Goal: Check status: Check status

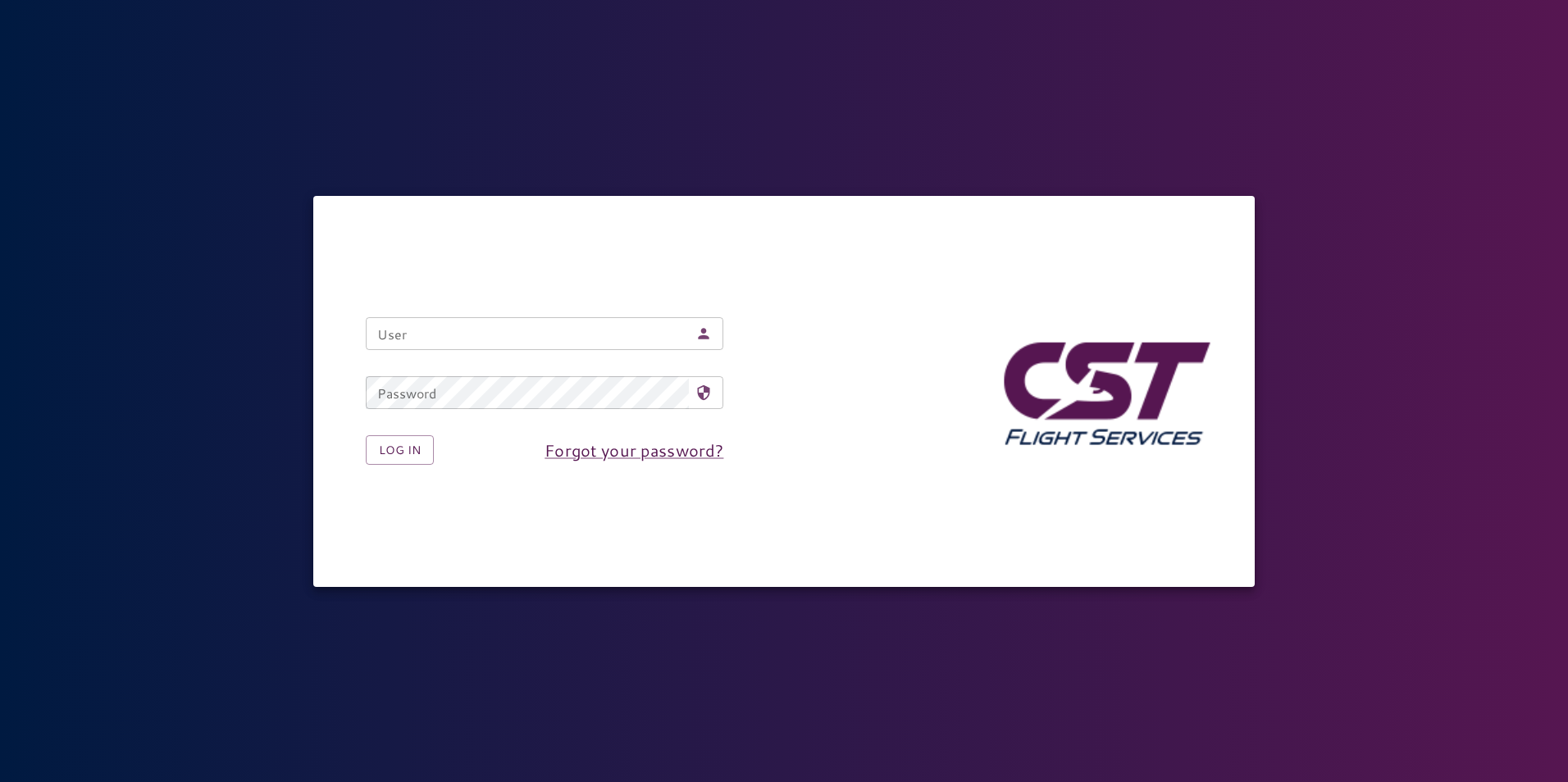
click at [445, 339] on input "User" at bounding box center [527, 334] width 324 height 32
type input "**********"
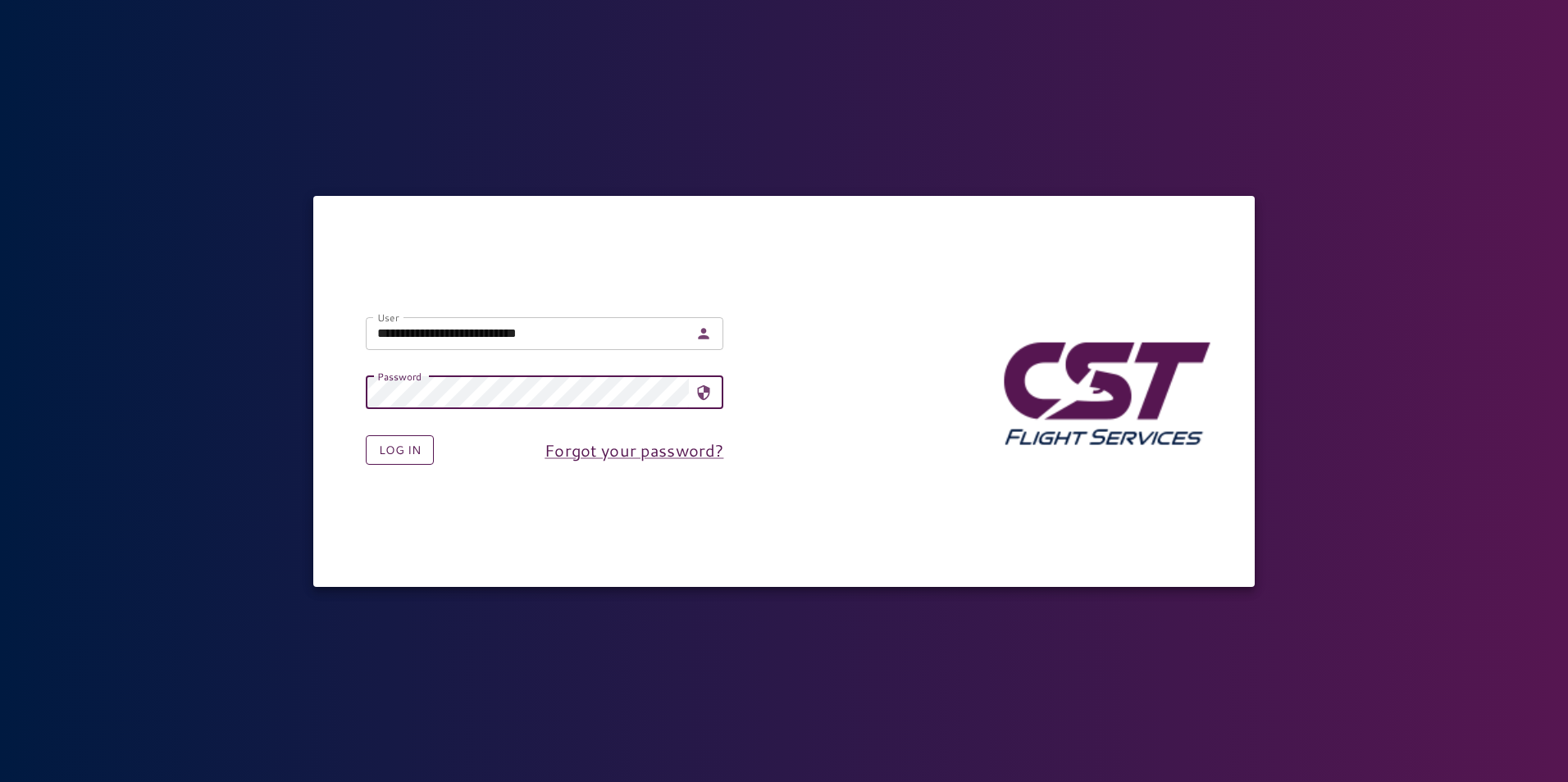
click at [409, 452] on button "Log in" at bounding box center [399, 451] width 68 height 31
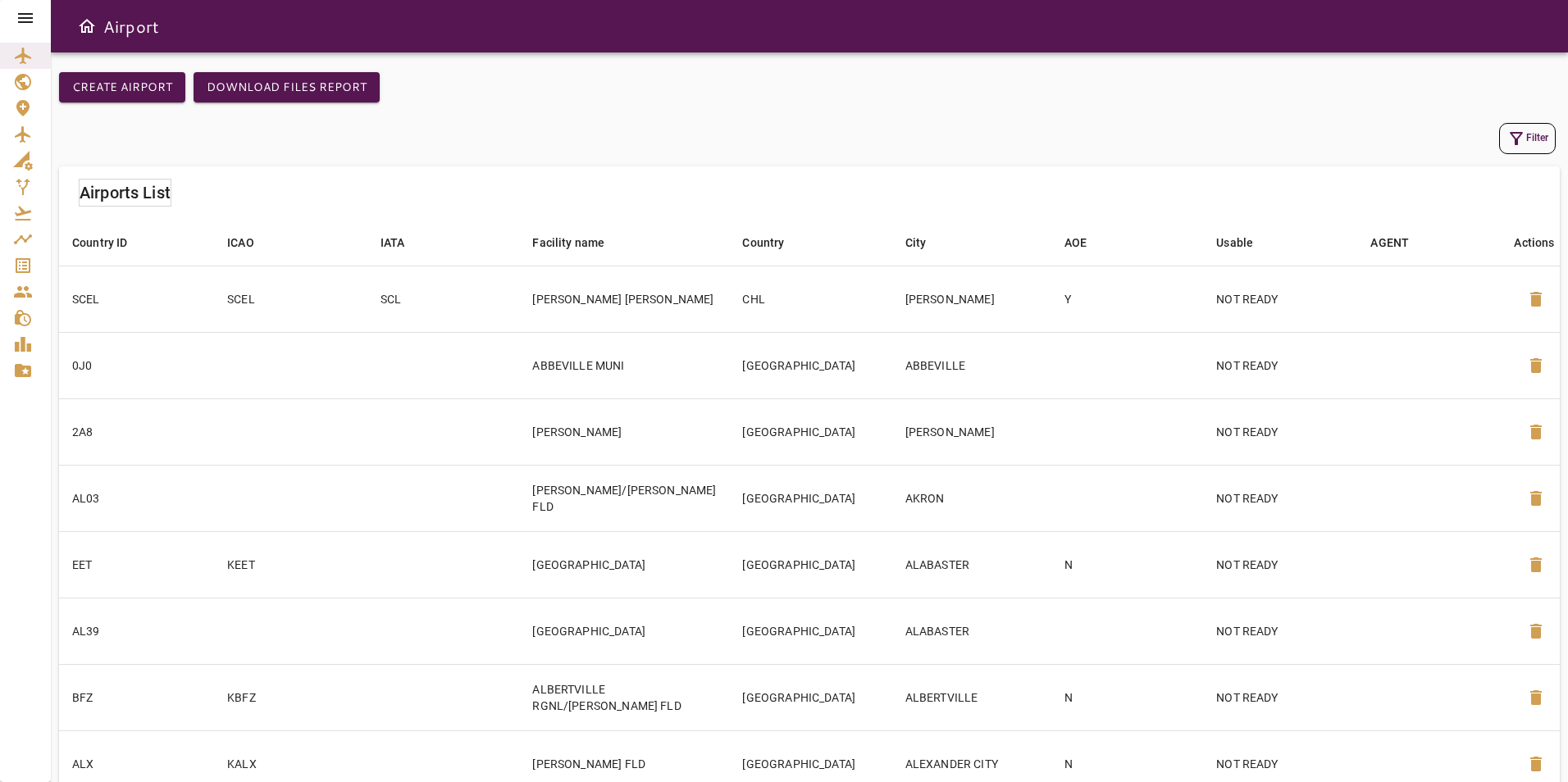
click at [26, 22] on icon at bounding box center [25, 18] width 15 height 10
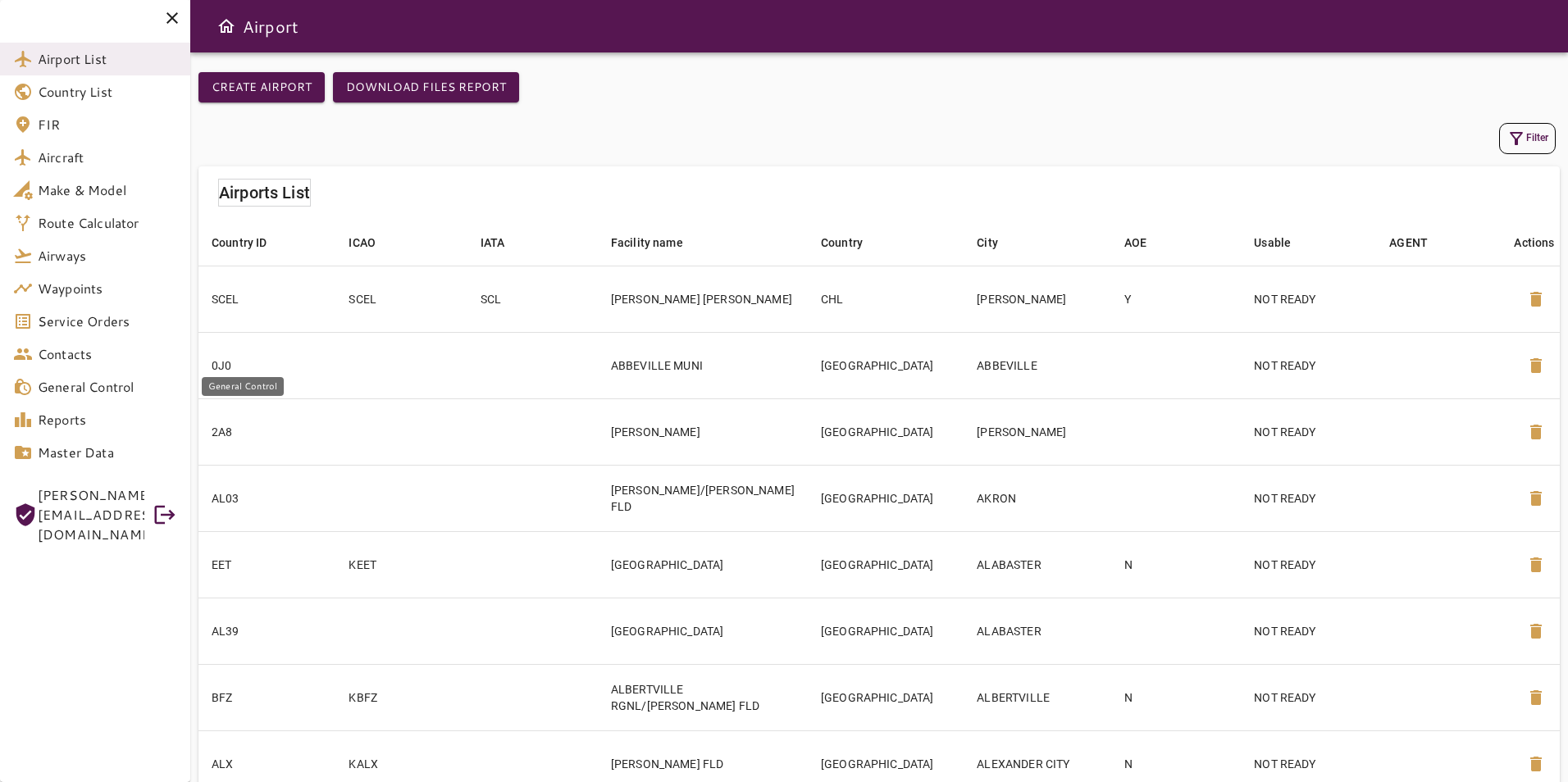
click at [136, 380] on span "General Control" at bounding box center [107, 387] width 139 height 20
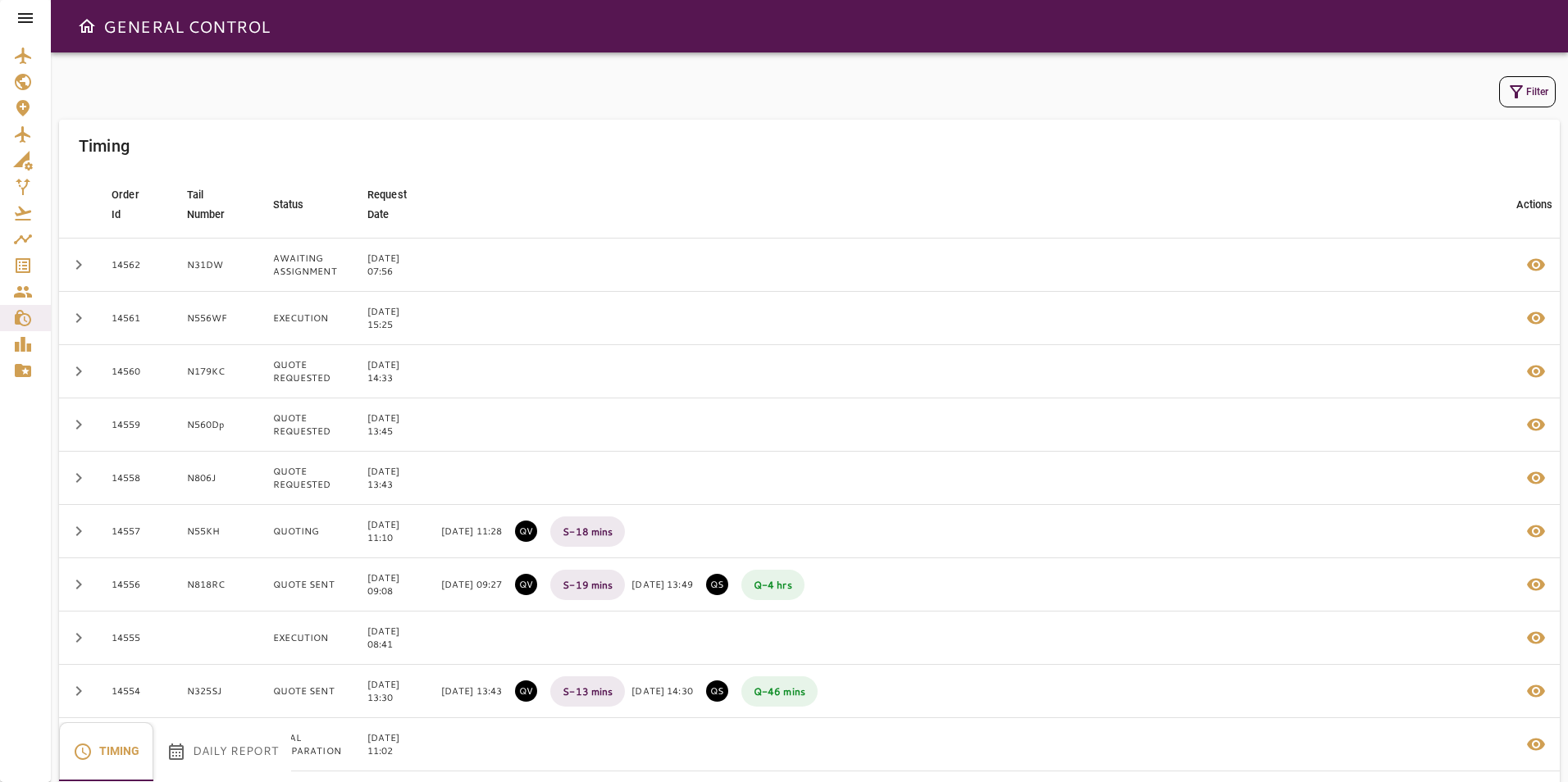
click at [32, 20] on icon at bounding box center [25, 18] width 20 height 20
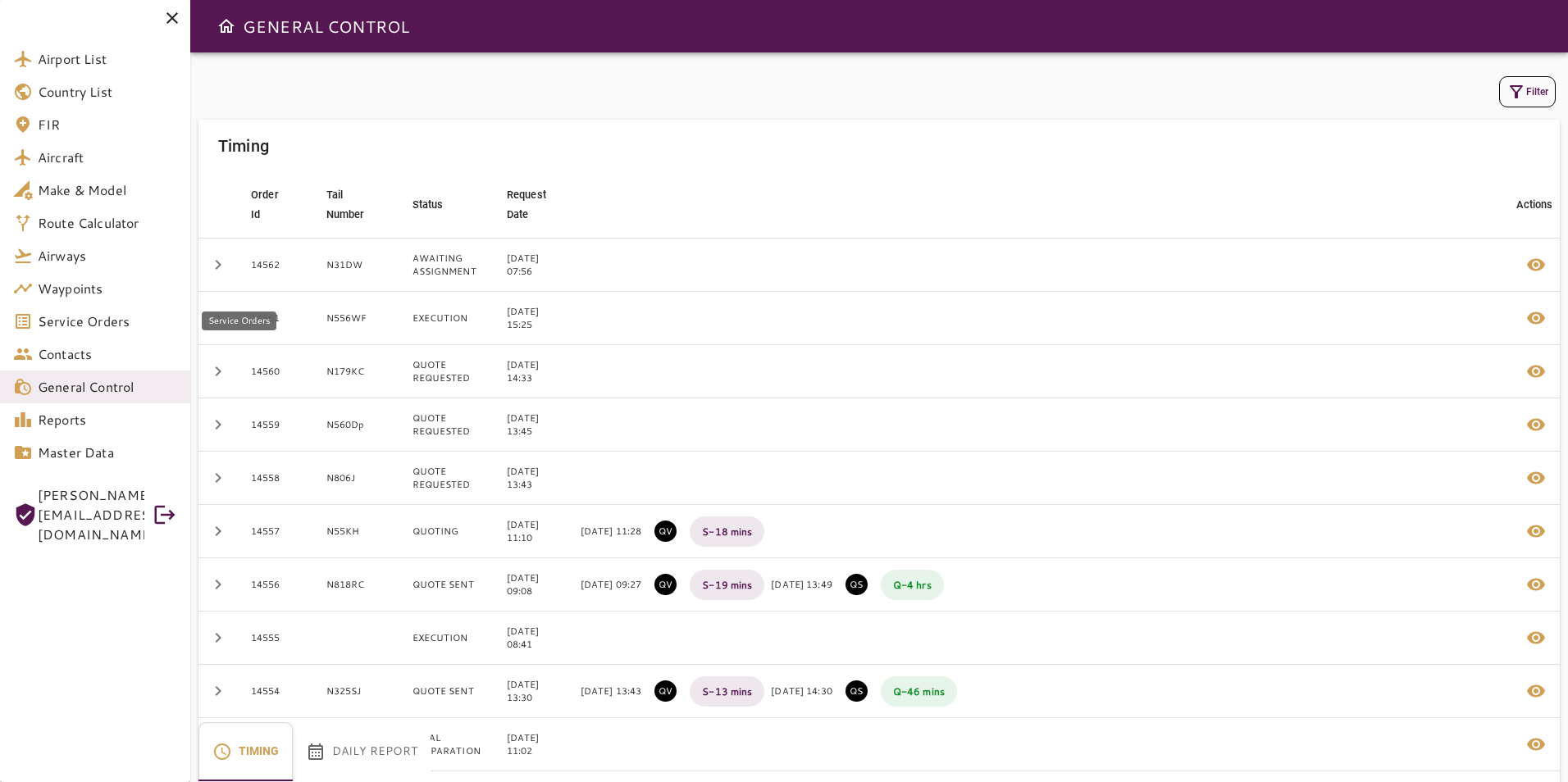
click at [74, 313] on span "Service Orders" at bounding box center [107, 321] width 139 height 20
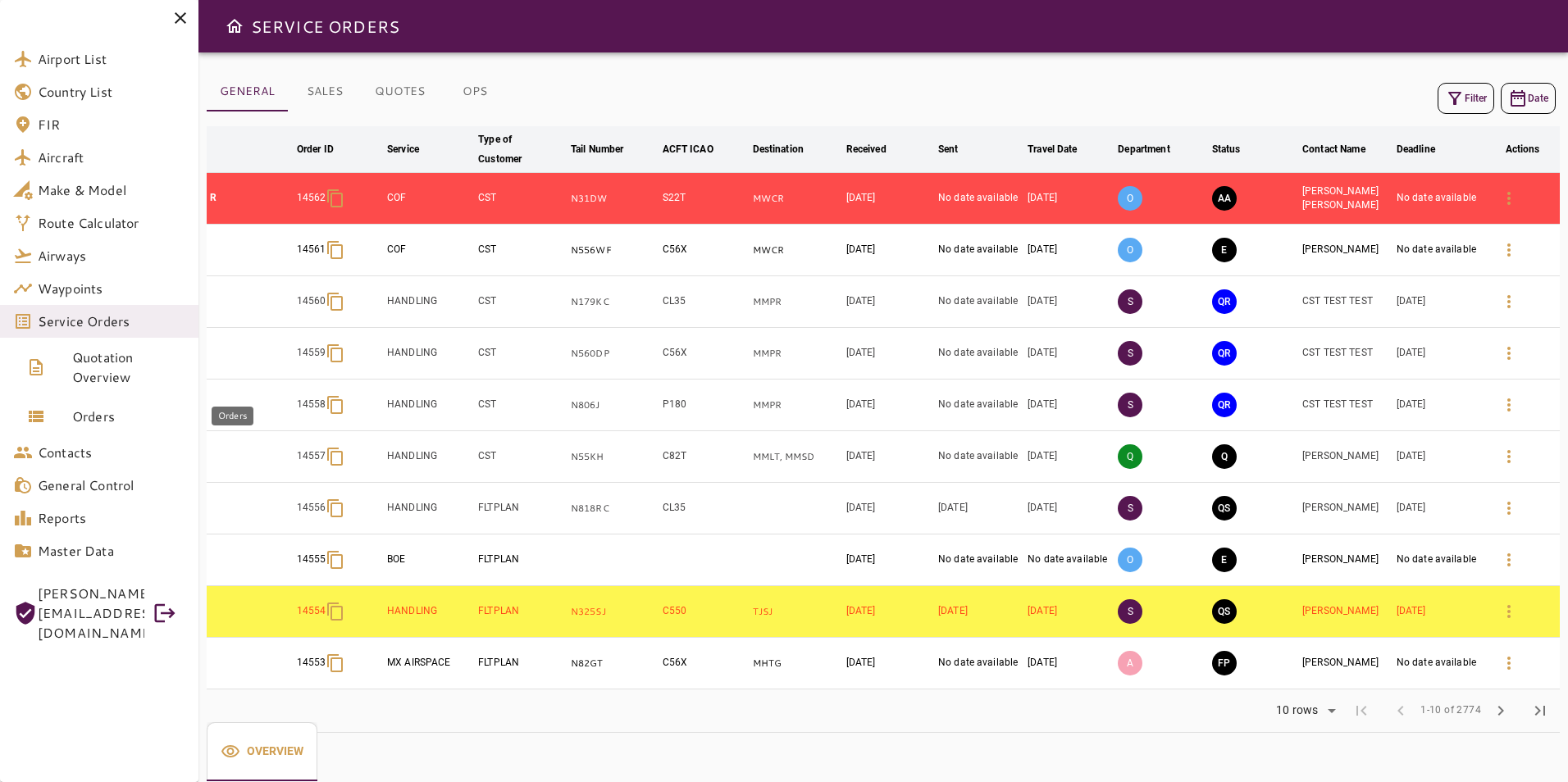
click at [108, 412] on span "Orders" at bounding box center [129, 416] width 114 height 20
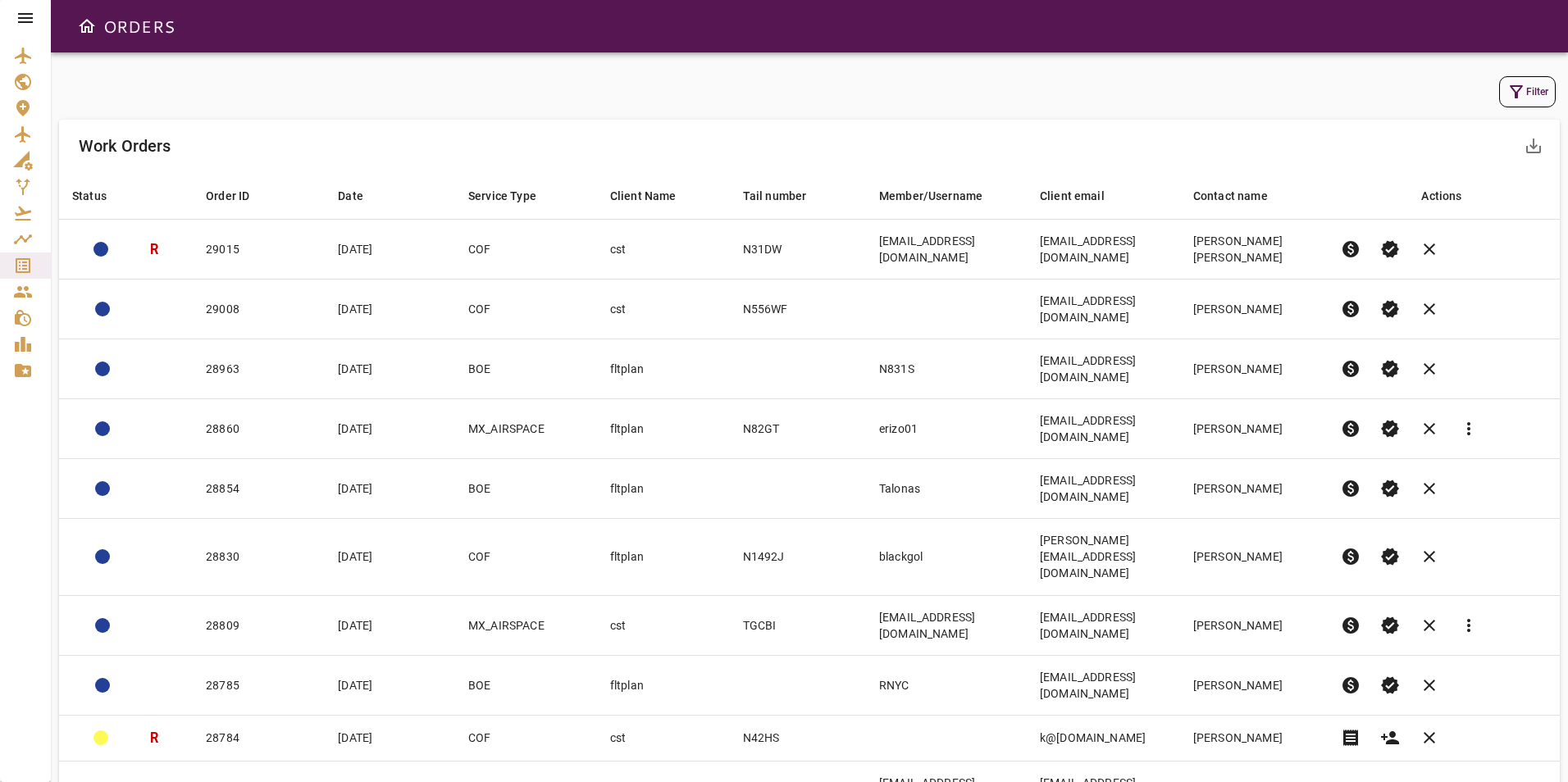
click at [25, 15] on icon at bounding box center [25, 18] width 20 height 20
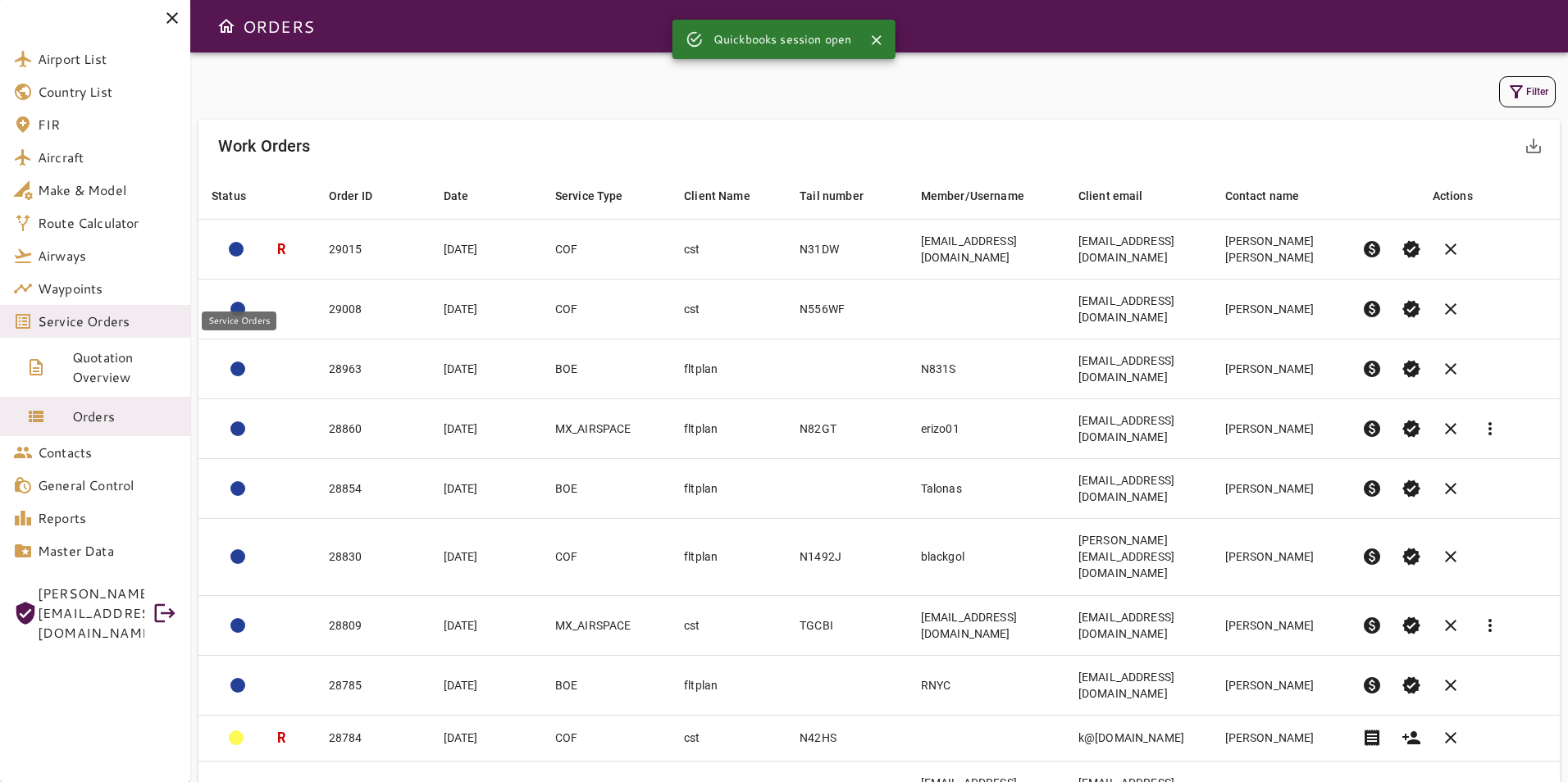
click at [118, 321] on span "Service Orders" at bounding box center [107, 321] width 139 height 20
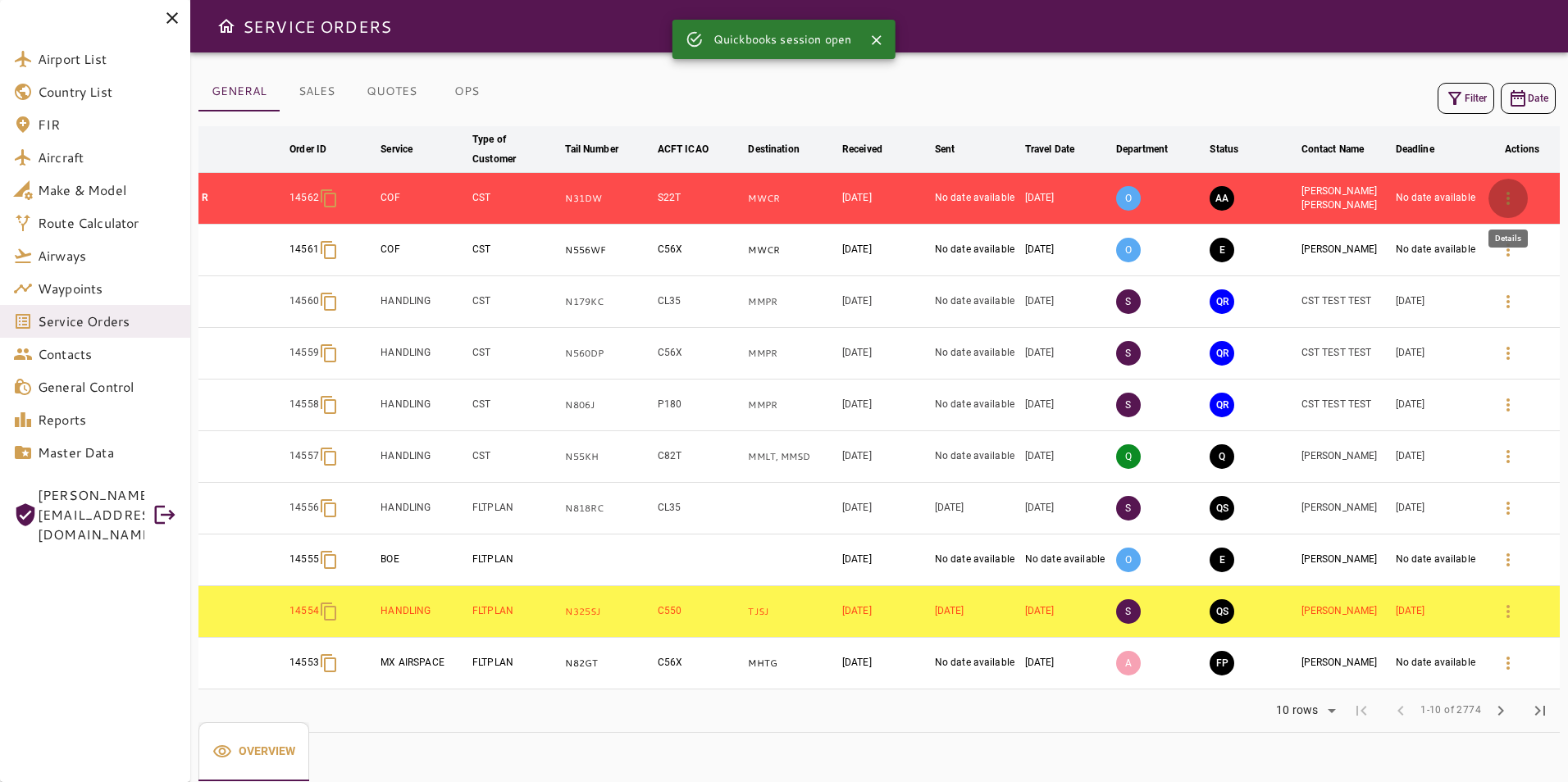
click at [1512, 200] on icon "button" at bounding box center [1507, 198] width 20 height 20
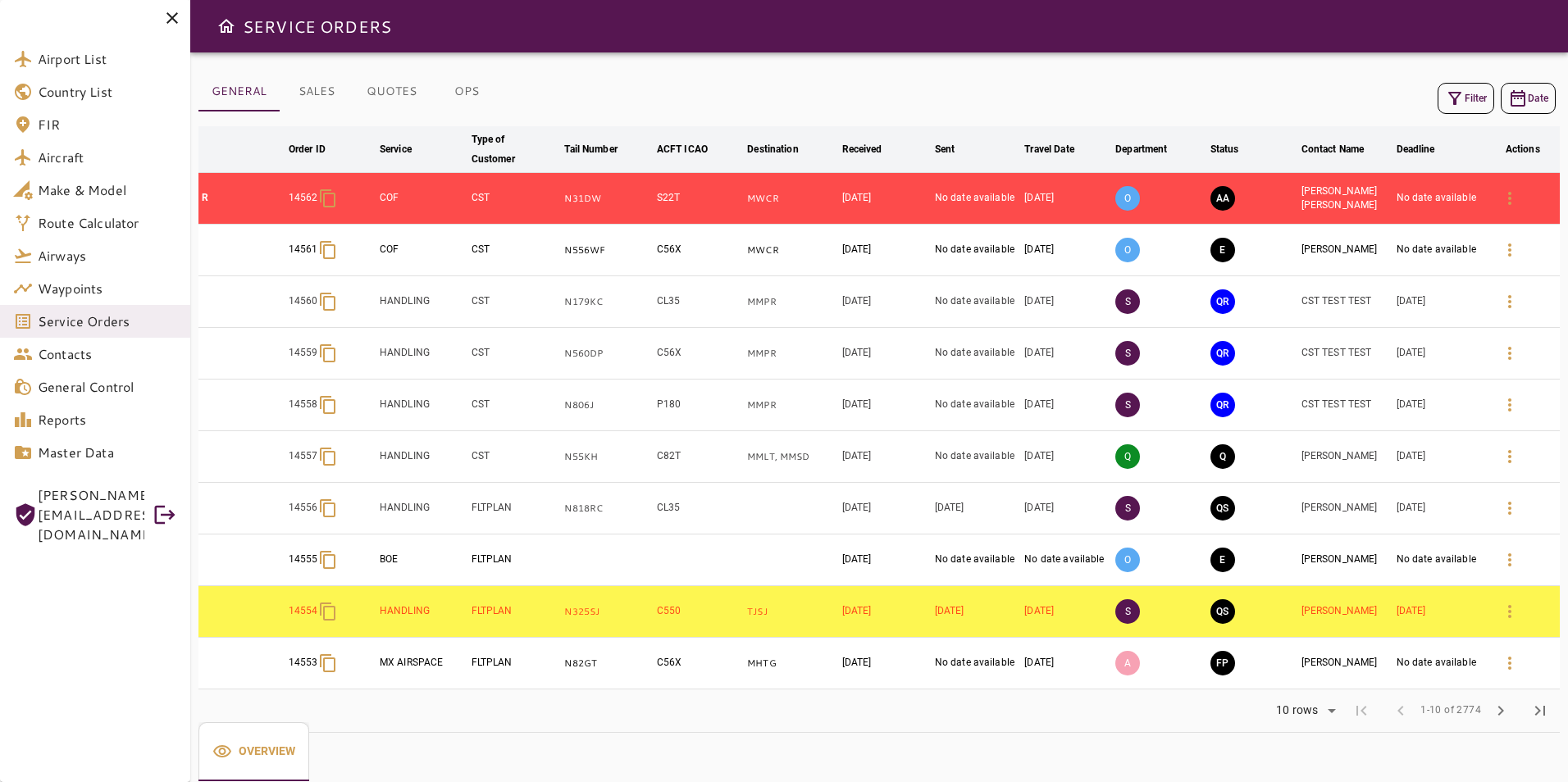
click at [1319, 206] on td "[PERSON_NAME] [PERSON_NAME]" at bounding box center [1345, 199] width 95 height 52
click at [1311, 199] on td "[PERSON_NAME] [PERSON_NAME]" at bounding box center [1345, 199] width 95 height 52
click at [314, 212] on div "14562" at bounding box center [330, 197] width 85 height 33
click at [480, 201] on td "CST" at bounding box center [516, 199] width 94 height 52
click at [469, 101] on button "OPS" at bounding box center [466, 92] width 73 height 39
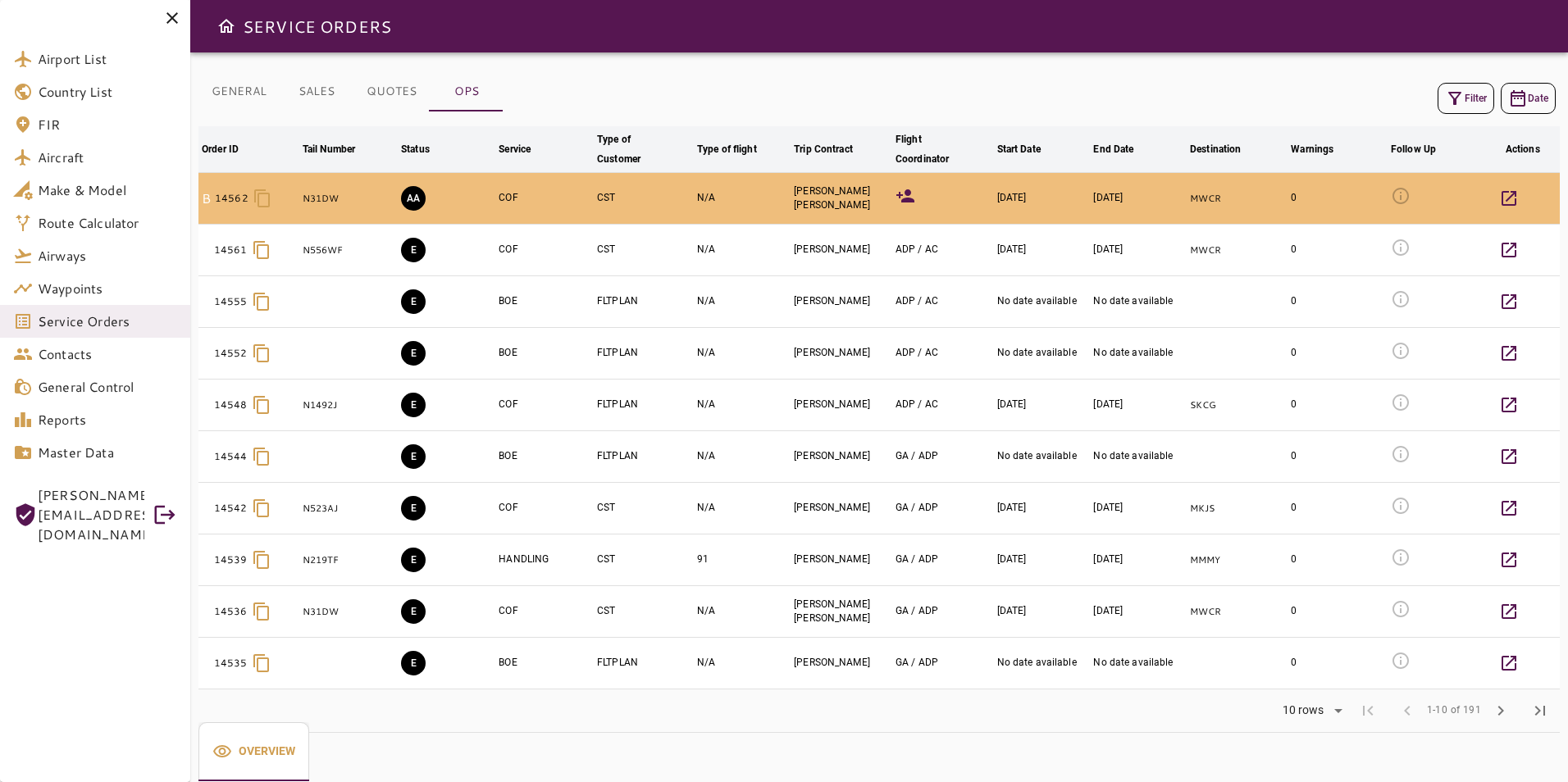
click at [1514, 200] on icon "button" at bounding box center [1508, 198] width 20 height 20
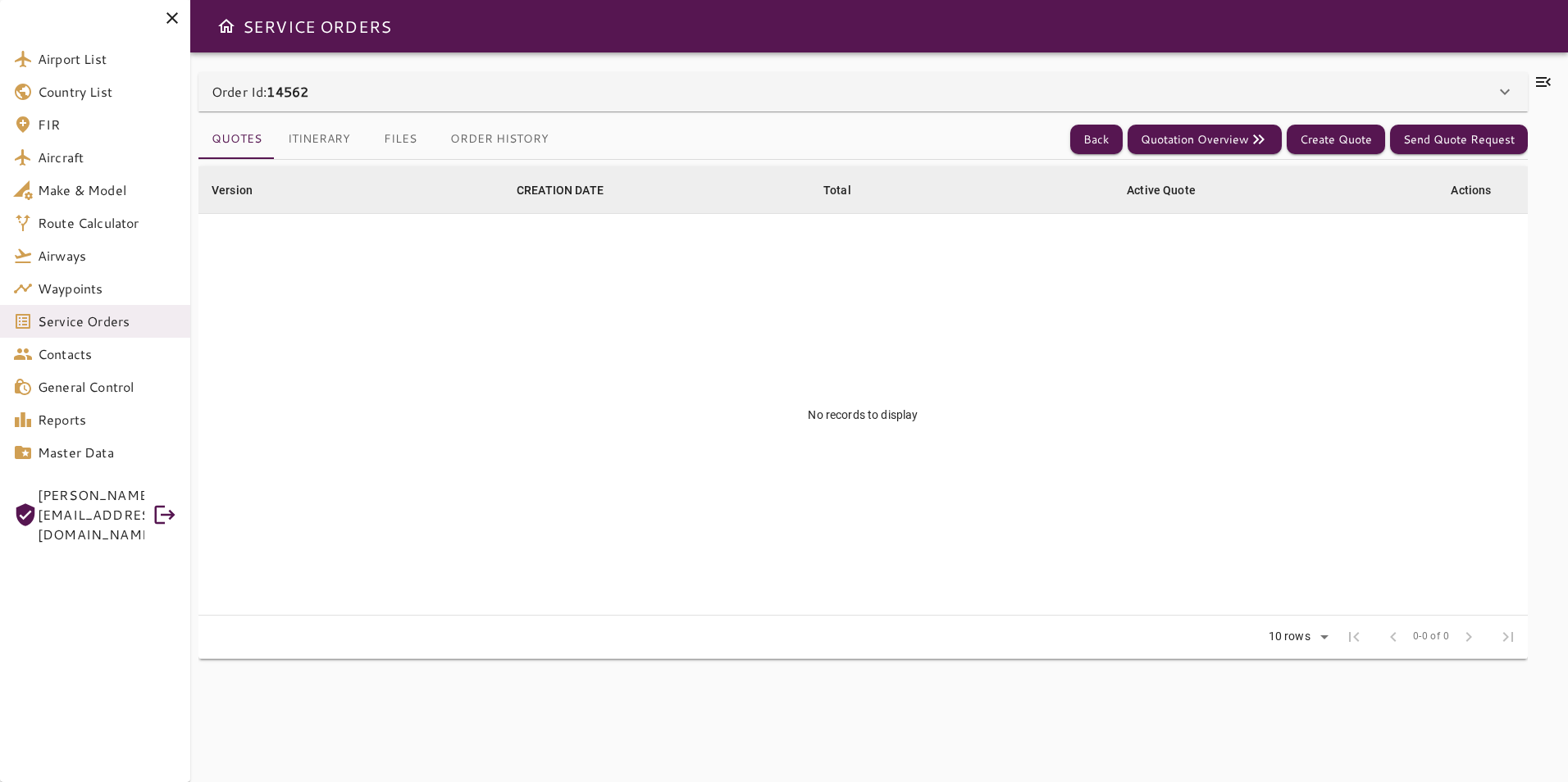
click at [343, 139] on button "Itinerary" at bounding box center [319, 139] width 89 height 39
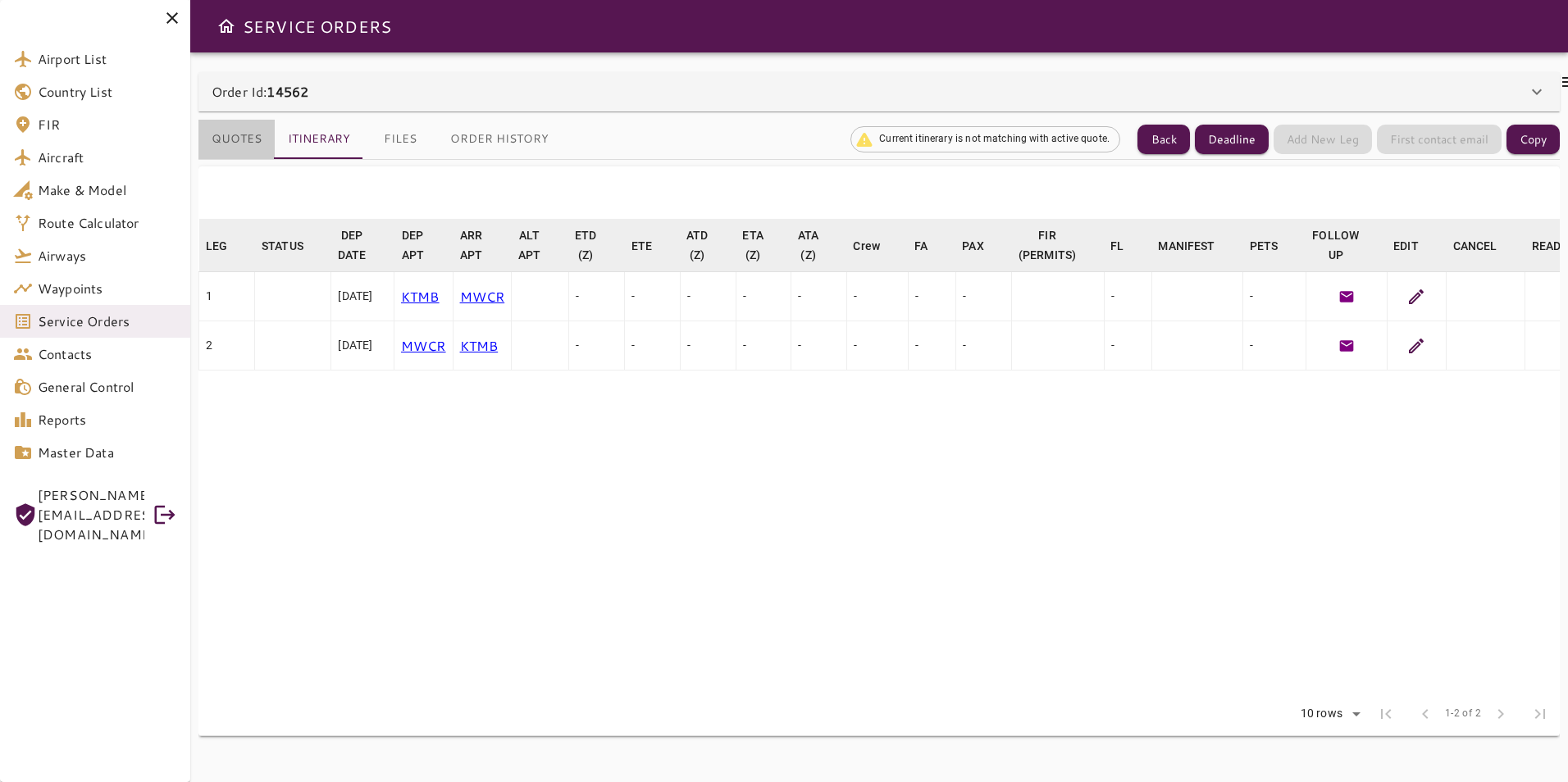
click at [232, 137] on button "Quotes" at bounding box center [236, 139] width 76 height 39
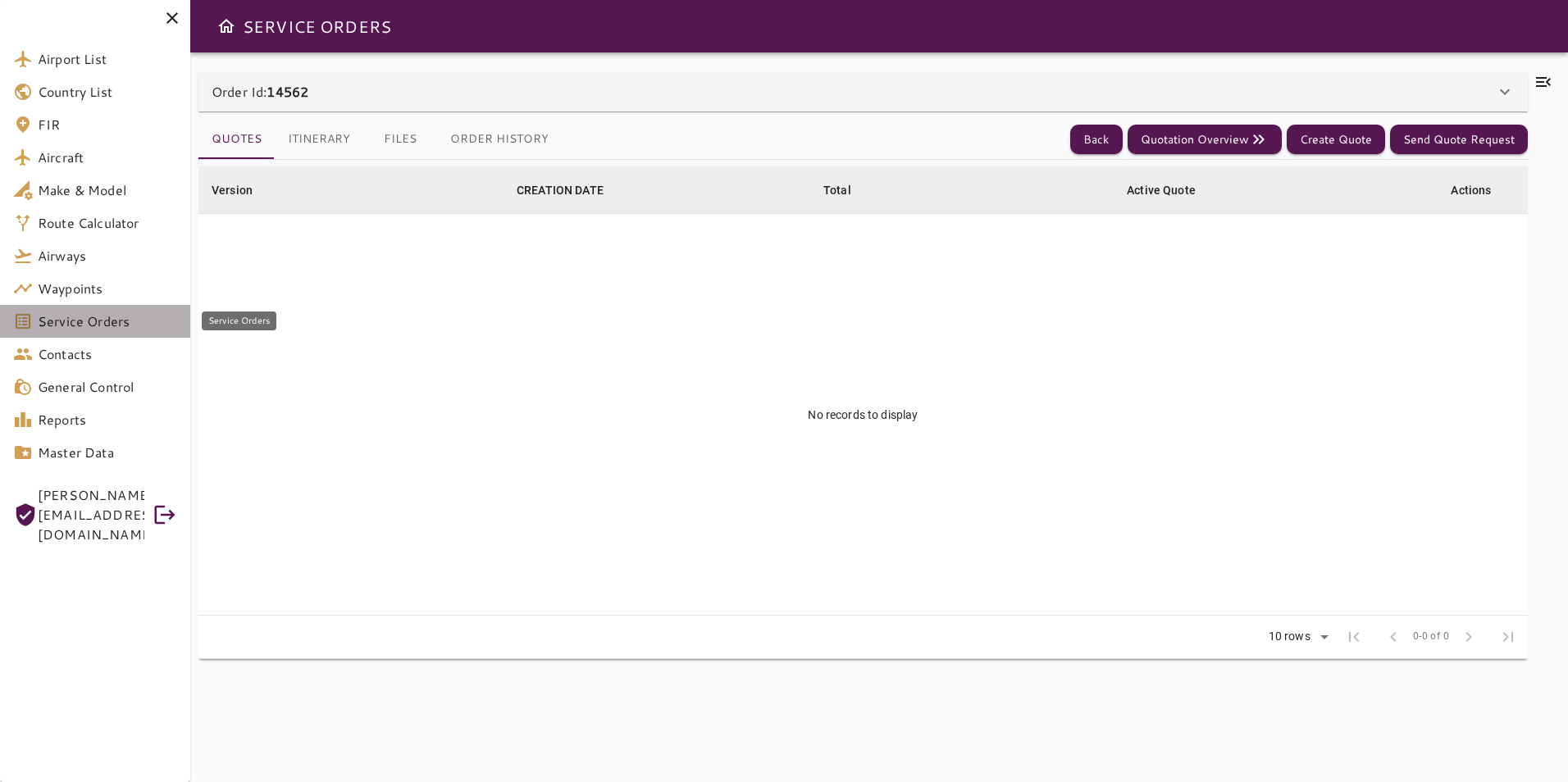
click at [105, 324] on span "Service Orders" at bounding box center [107, 321] width 139 height 20
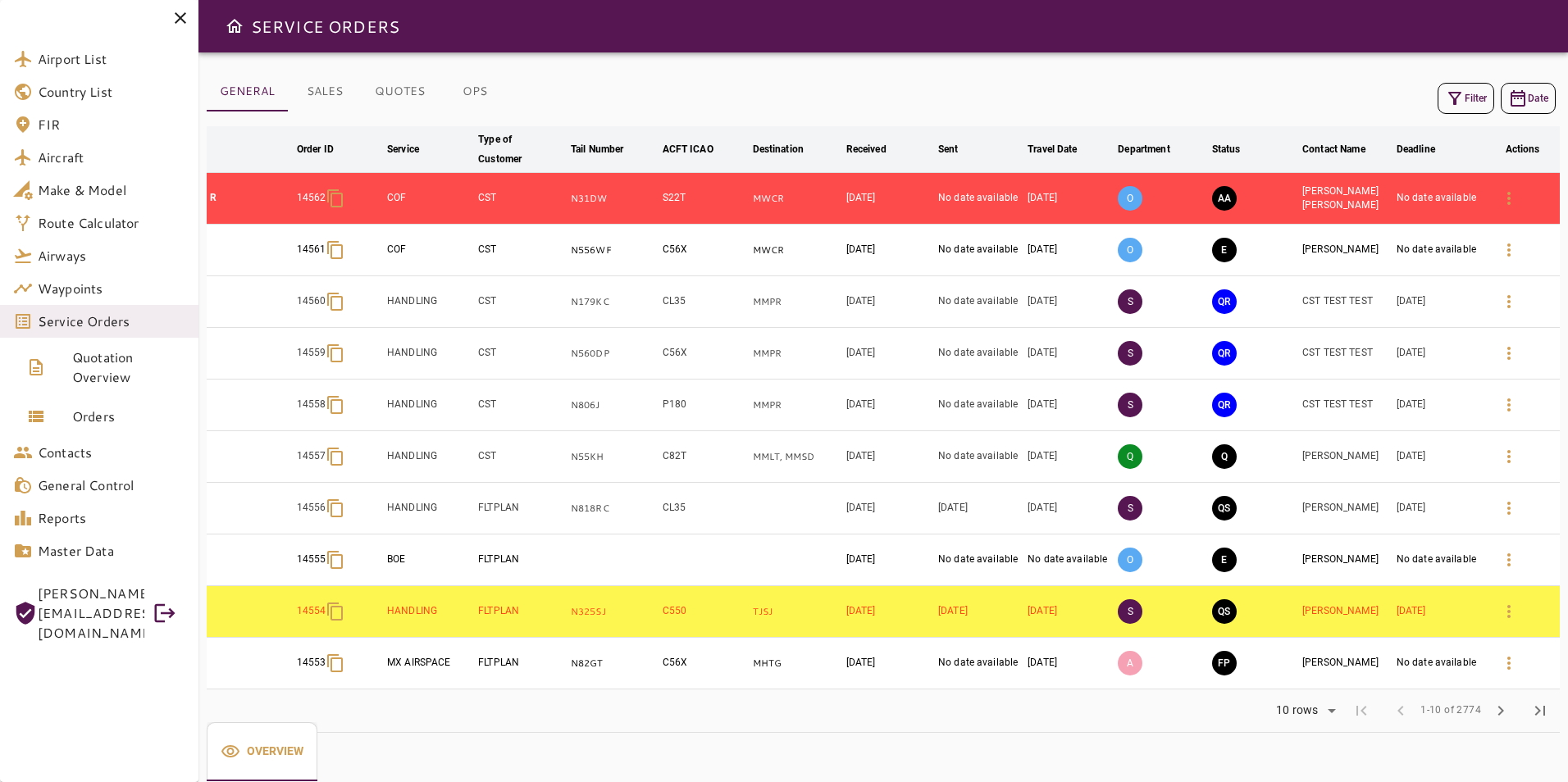
click at [1117, 205] on td "O" at bounding box center [1162, 199] width 94 height 52
click at [1383, 189] on td "[PERSON_NAME] [PERSON_NAME]" at bounding box center [1346, 199] width 94 height 52
click at [420, 558] on td "BOE" at bounding box center [429, 560] width 91 height 52
click at [137, 416] on span "Orders" at bounding box center [129, 416] width 114 height 20
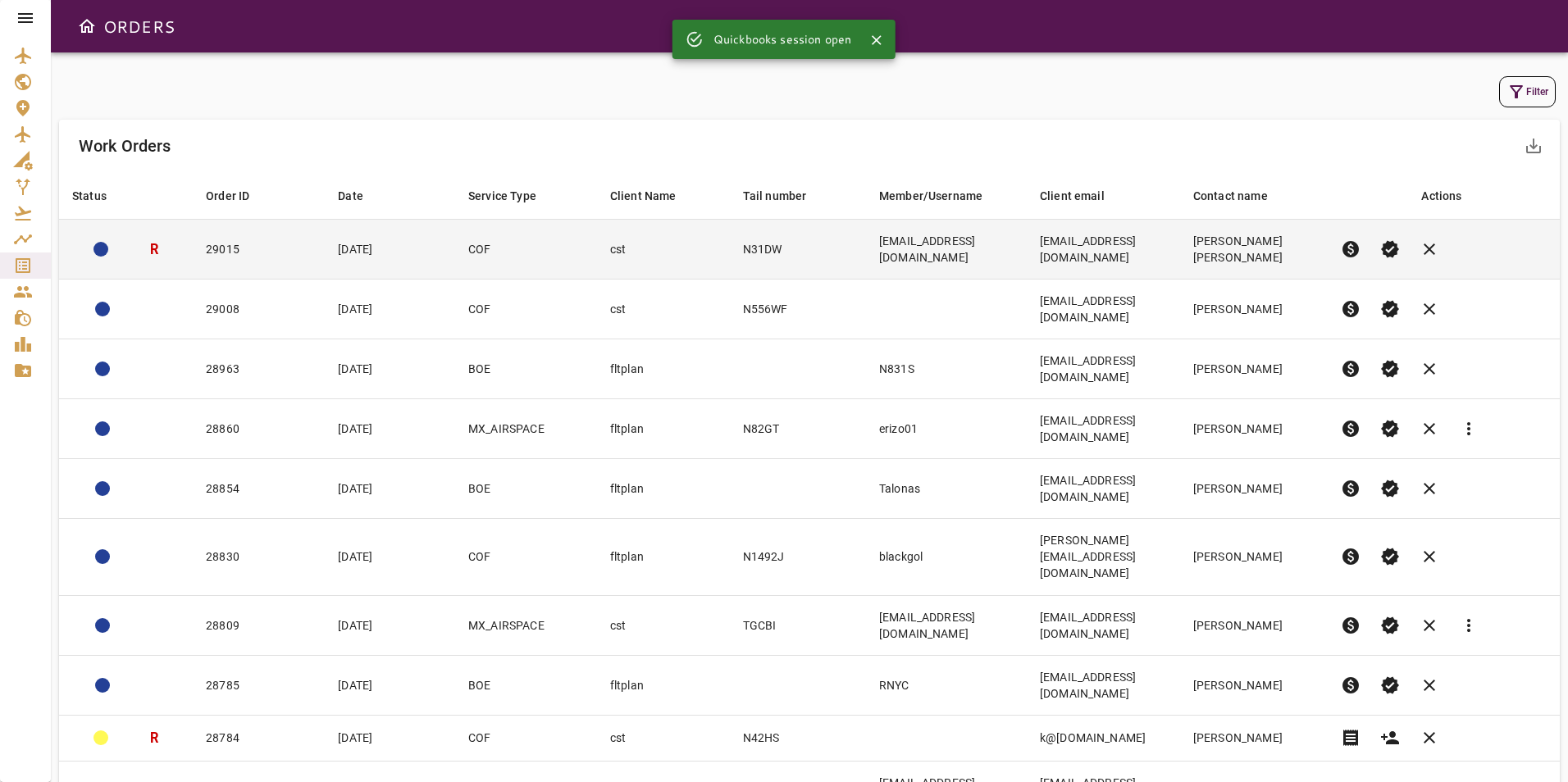
click at [538, 248] on td "COF" at bounding box center [526, 249] width 142 height 60
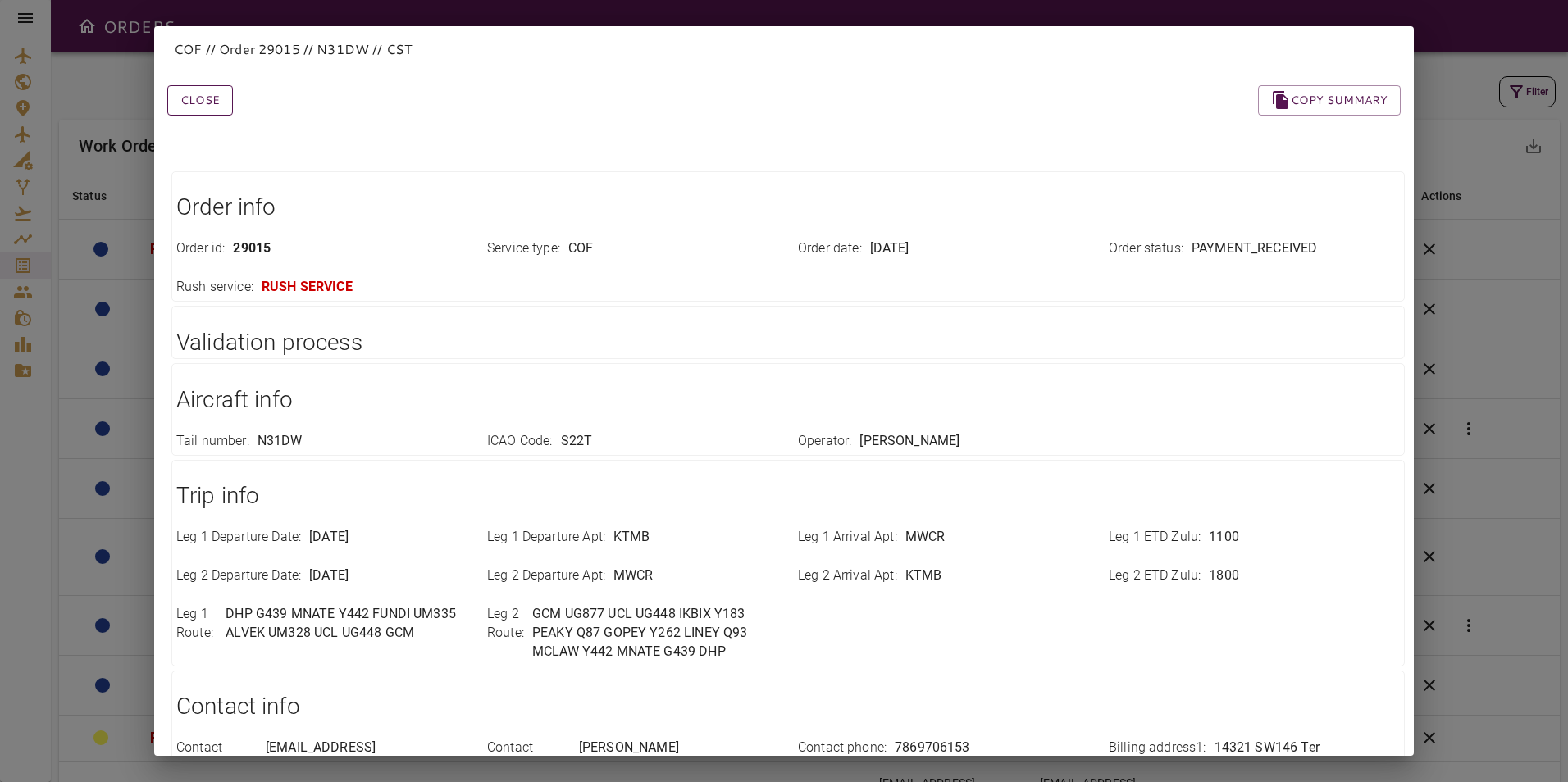
click at [192, 97] on button "Close" at bounding box center [200, 101] width 66 height 31
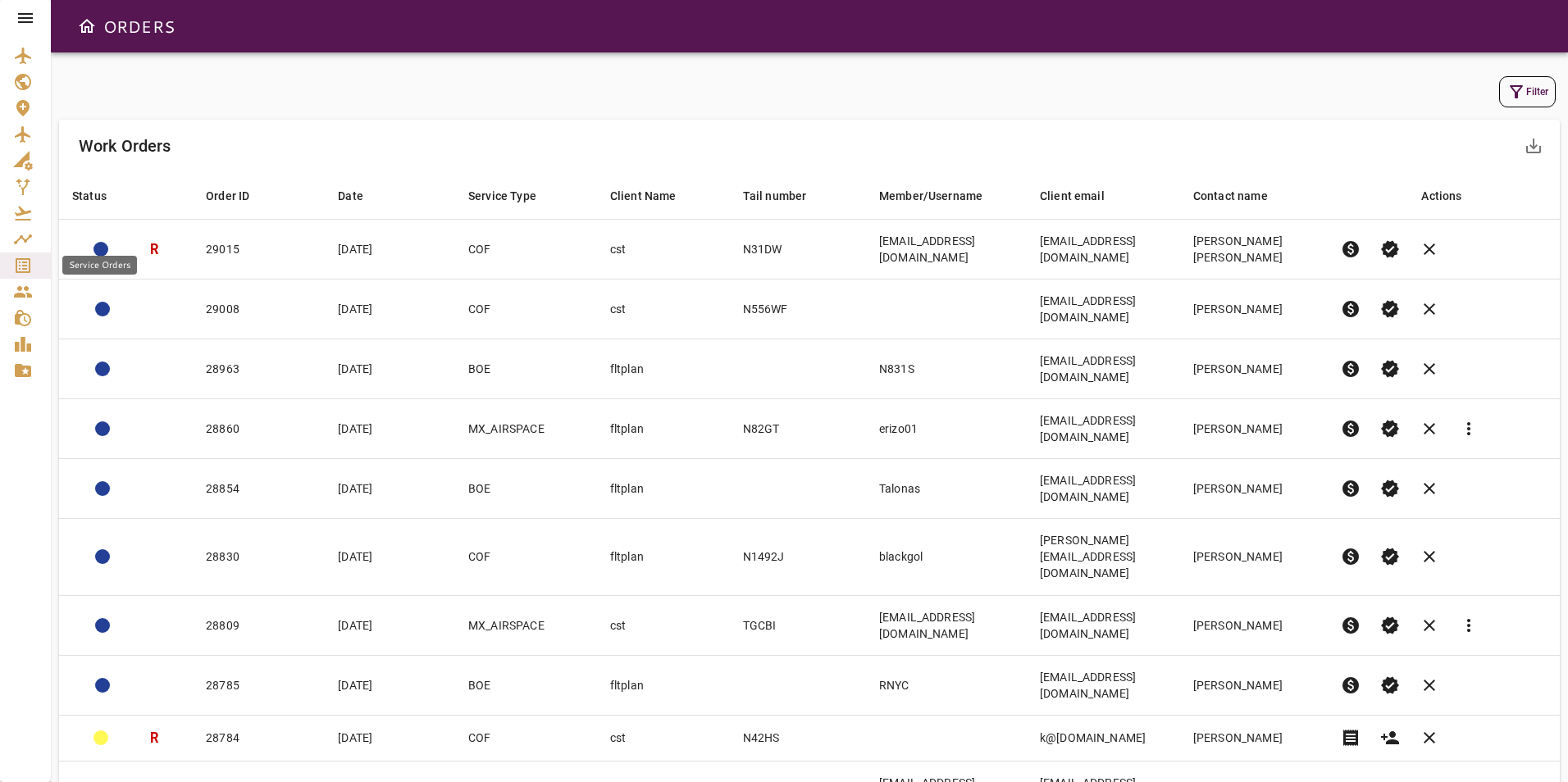
click at [34, 265] on div "Service Orders" at bounding box center [25, 266] width 25 height 20
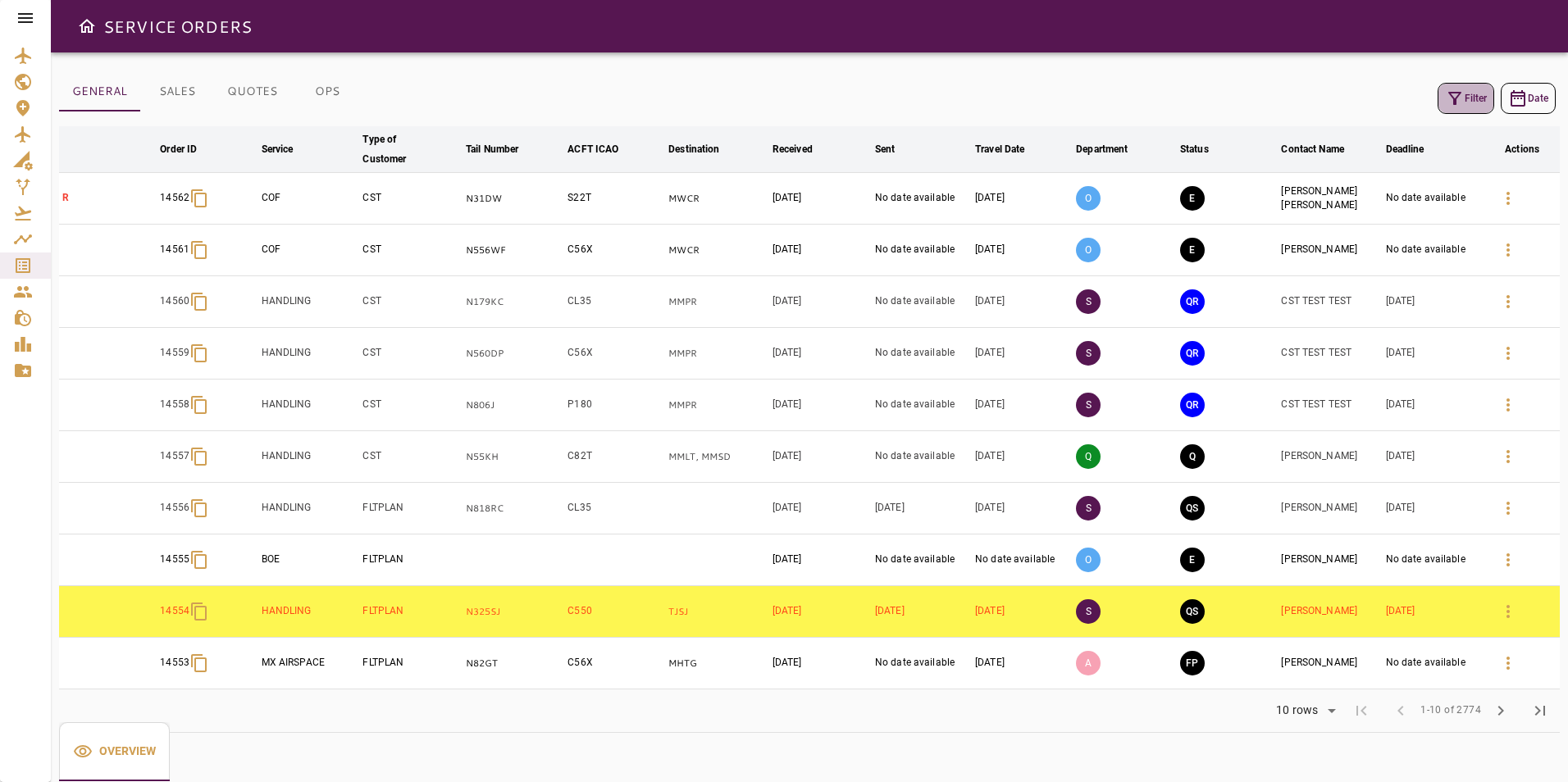
click at [1461, 94] on icon "button" at bounding box center [1454, 98] width 20 height 20
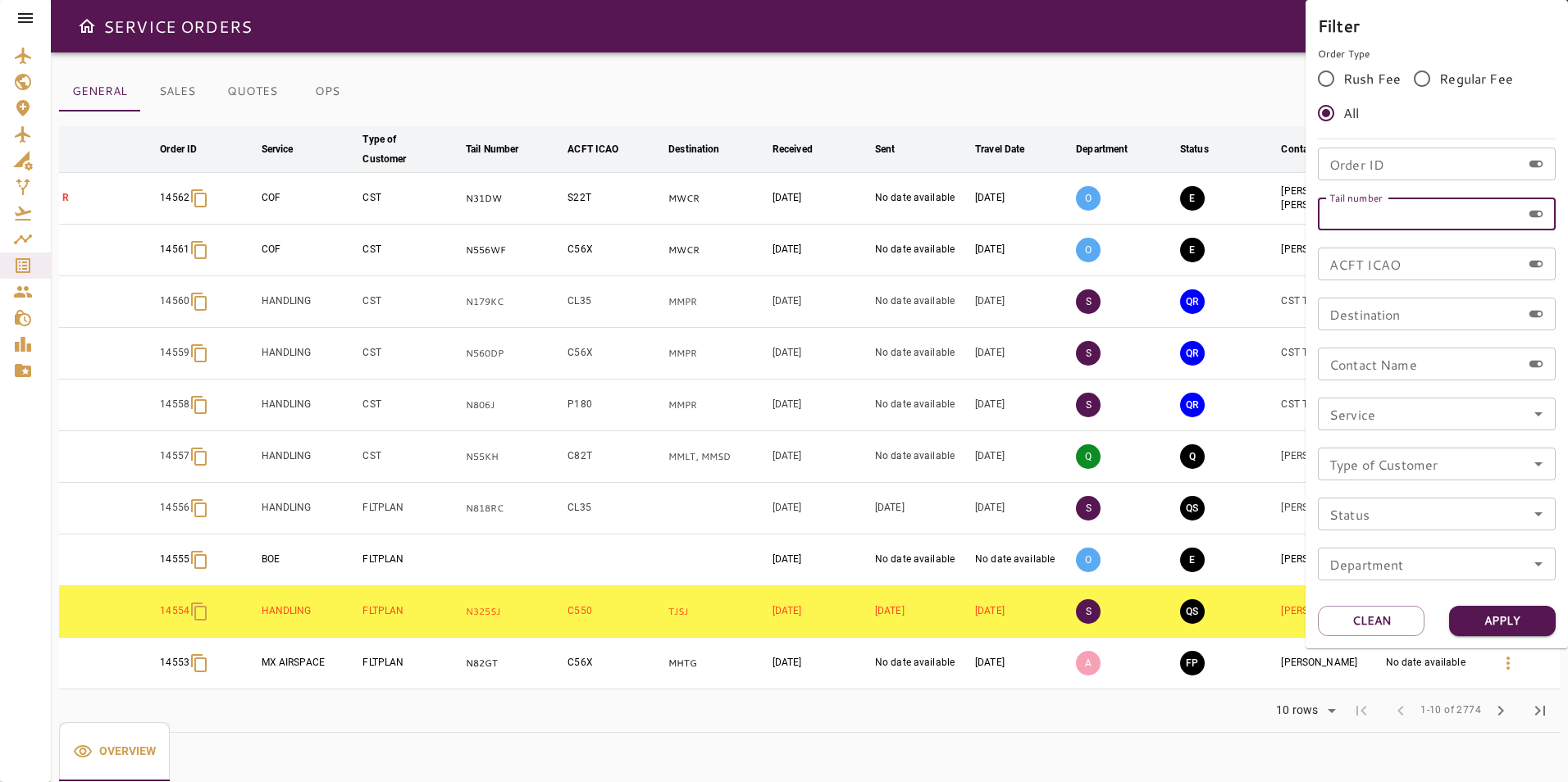
click at [1384, 225] on input "Tail number" at bounding box center [1419, 214] width 203 height 32
paste input "******"
type input "******"
click at [1489, 616] on button "Apply" at bounding box center [1502, 622] width 107 height 31
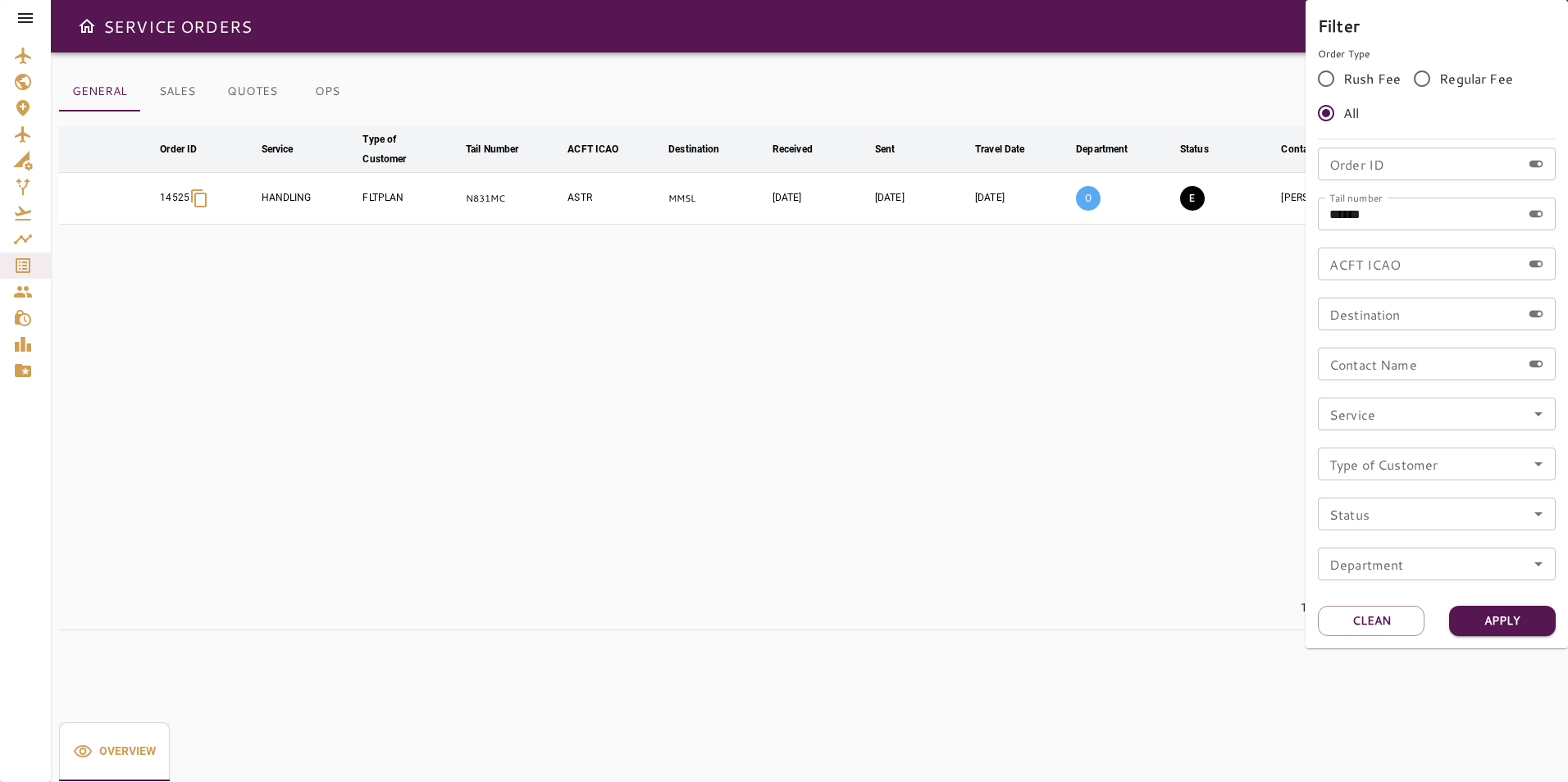
click at [1203, 318] on div at bounding box center [784, 391] width 1568 height 782
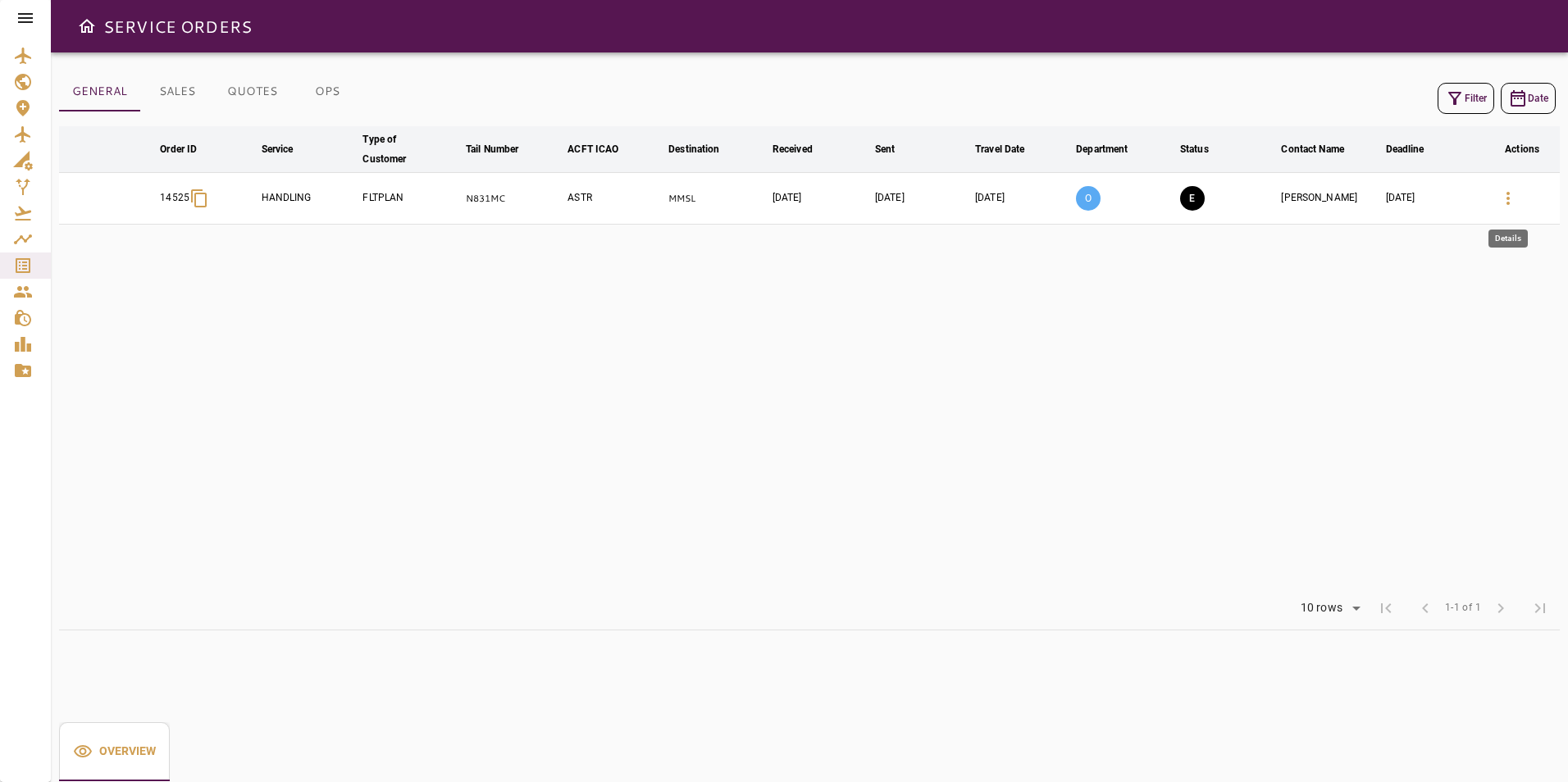
click at [1513, 207] on icon "button" at bounding box center [1507, 198] width 20 height 20
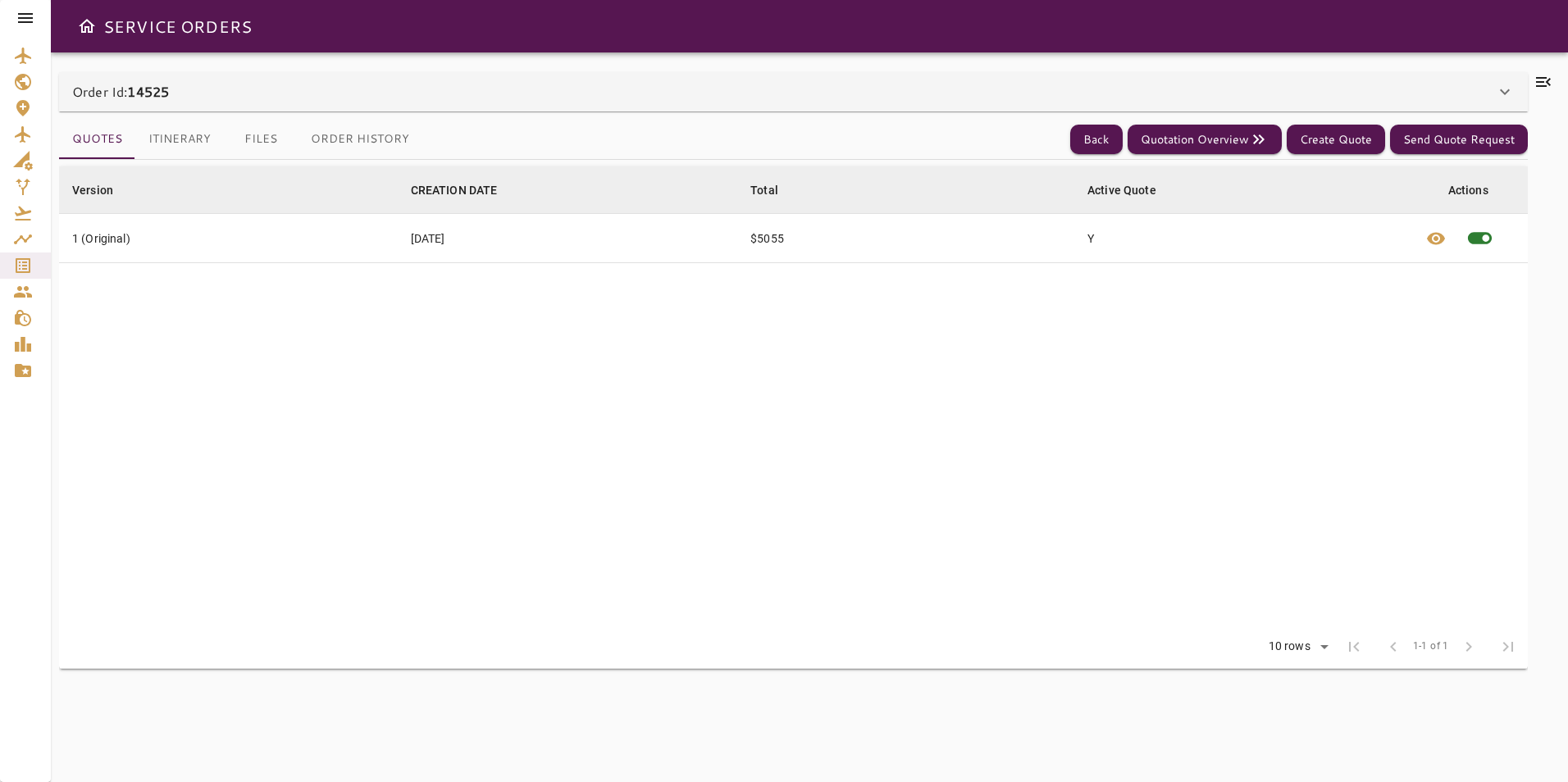
click at [1545, 83] on icon at bounding box center [1542, 82] width 20 height 20
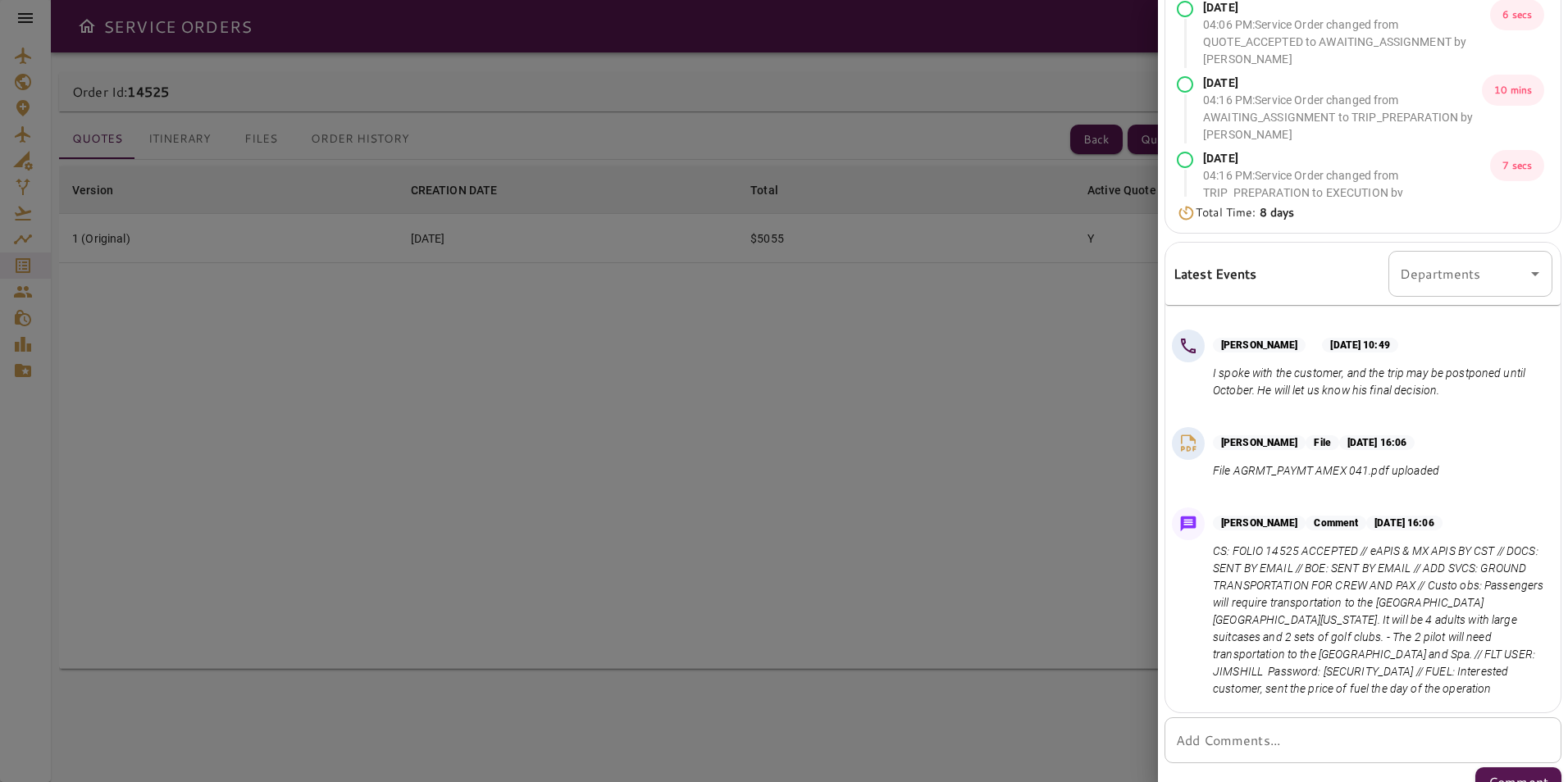
scroll to position [268, 0]
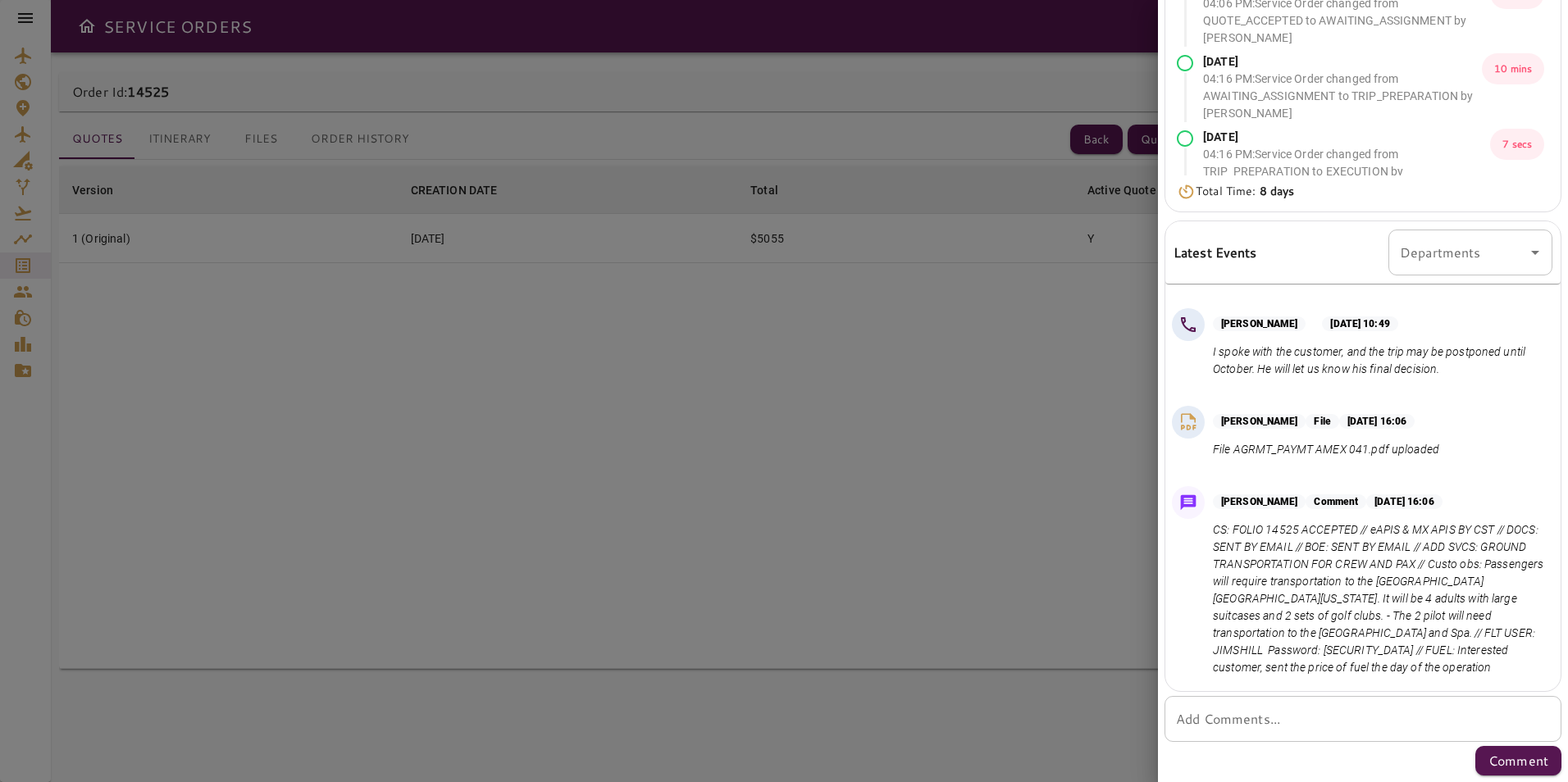
click at [687, 636] on div at bounding box center [784, 391] width 1568 height 782
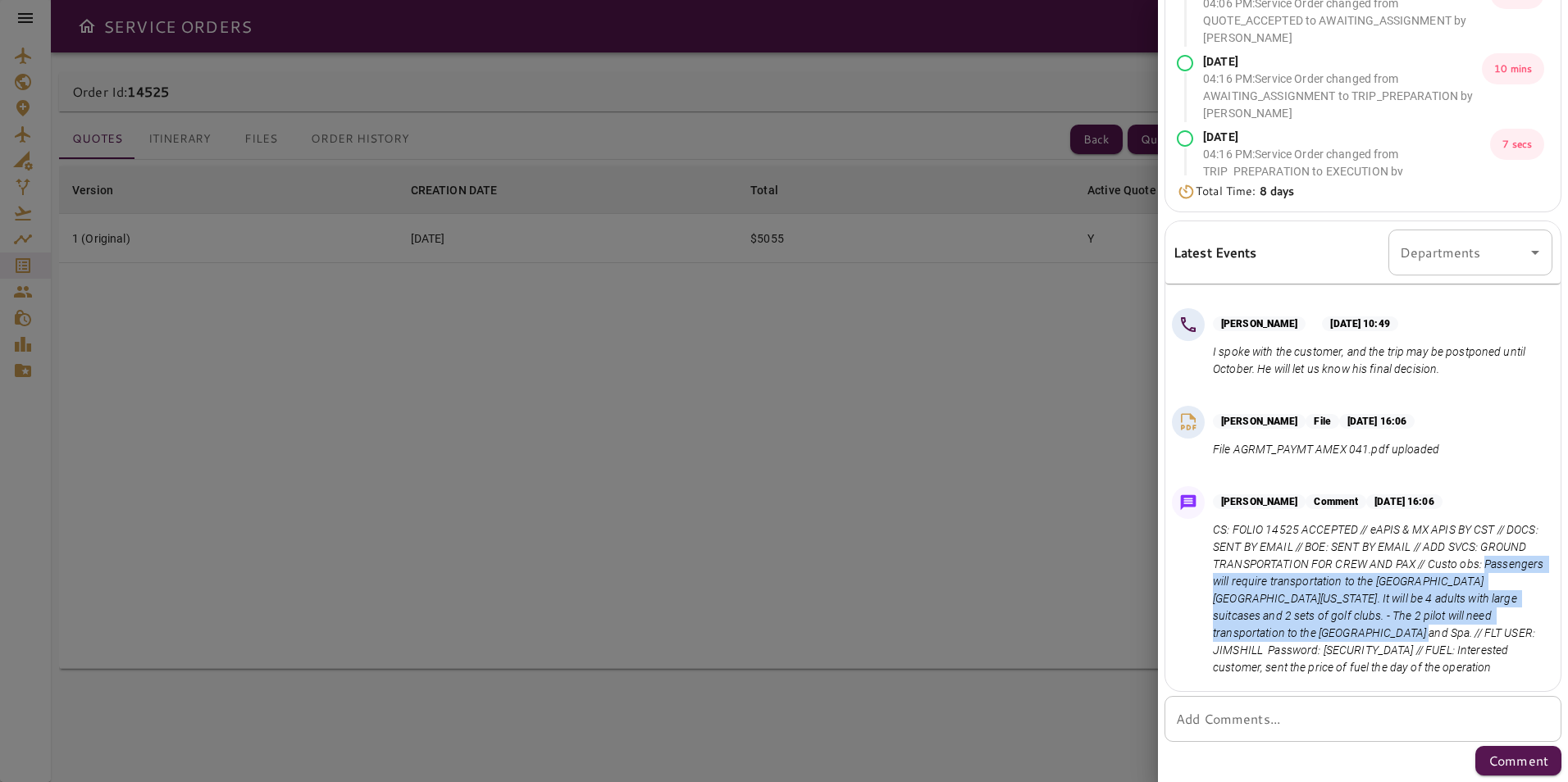
drag, startPoint x: 1240, startPoint y: 581, endPoint x: 1400, endPoint y: 636, distance: 169.2
click at [1400, 636] on p "CS: FOLIO 14525 ACCEPTED // eAPIS & MX APIS BY CST // DOCS: SENT BY EMAIL // BO…" at bounding box center [1379, 599] width 333 height 155
drag, startPoint x: 1400, startPoint y: 636, endPoint x: 1380, endPoint y: 619, distance: 26.2
copy p "Passengers will require transportation to the [GEOGRAPHIC_DATA] [GEOGRAPHIC_DAT…"
